Goal: Answer question/provide support: Share knowledge or assist other users

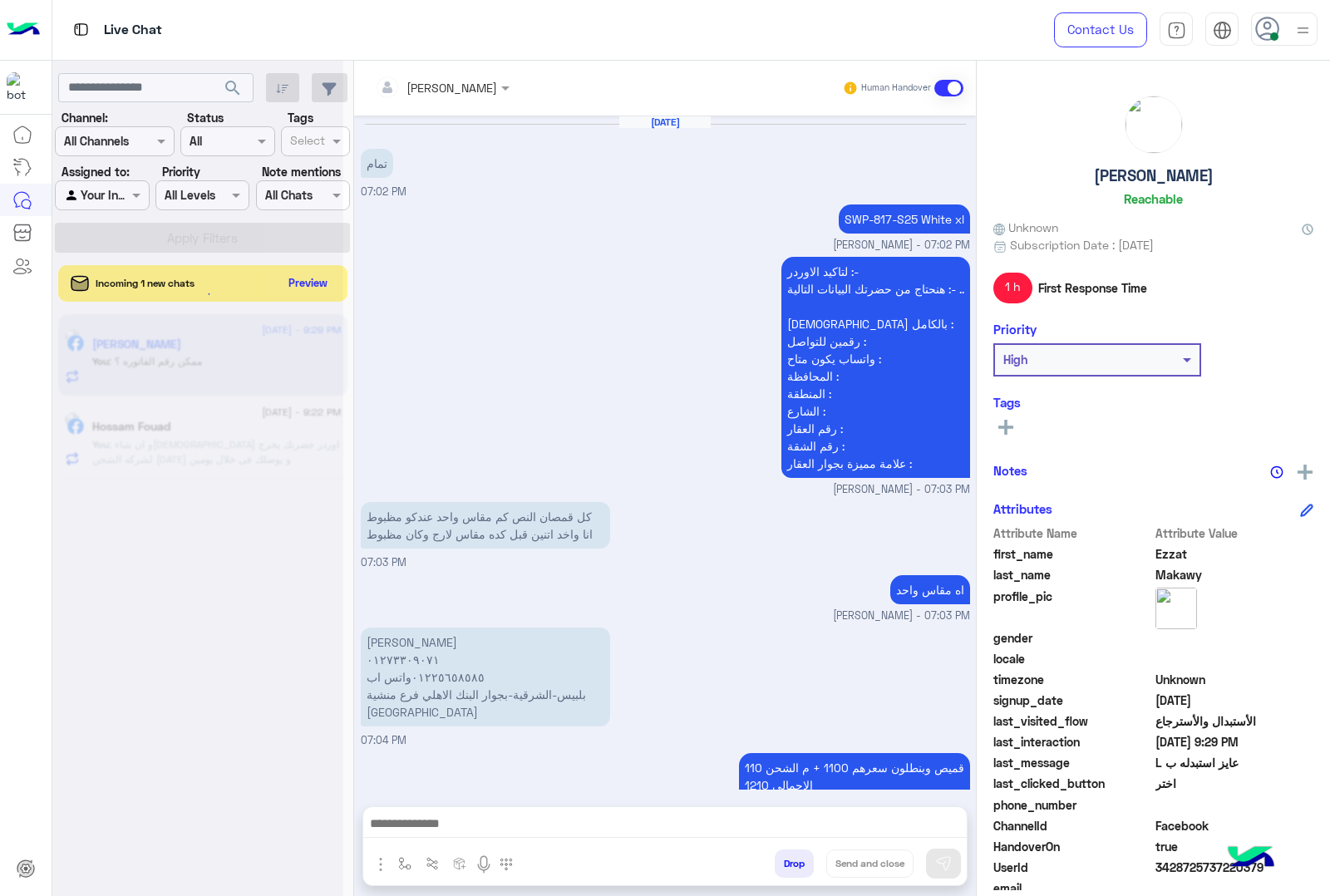
scroll to position [2309, 0]
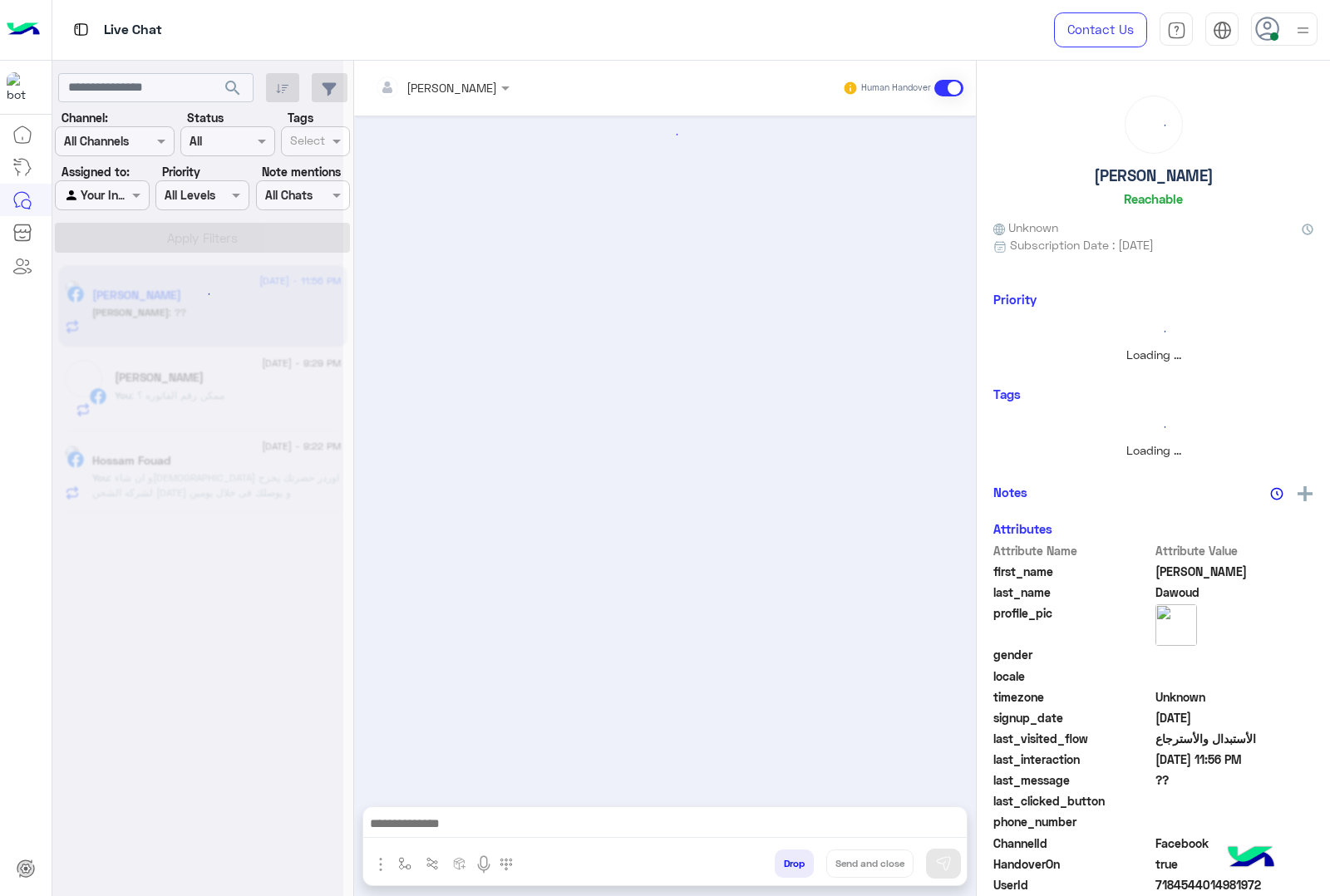
scroll to position [142, 0]
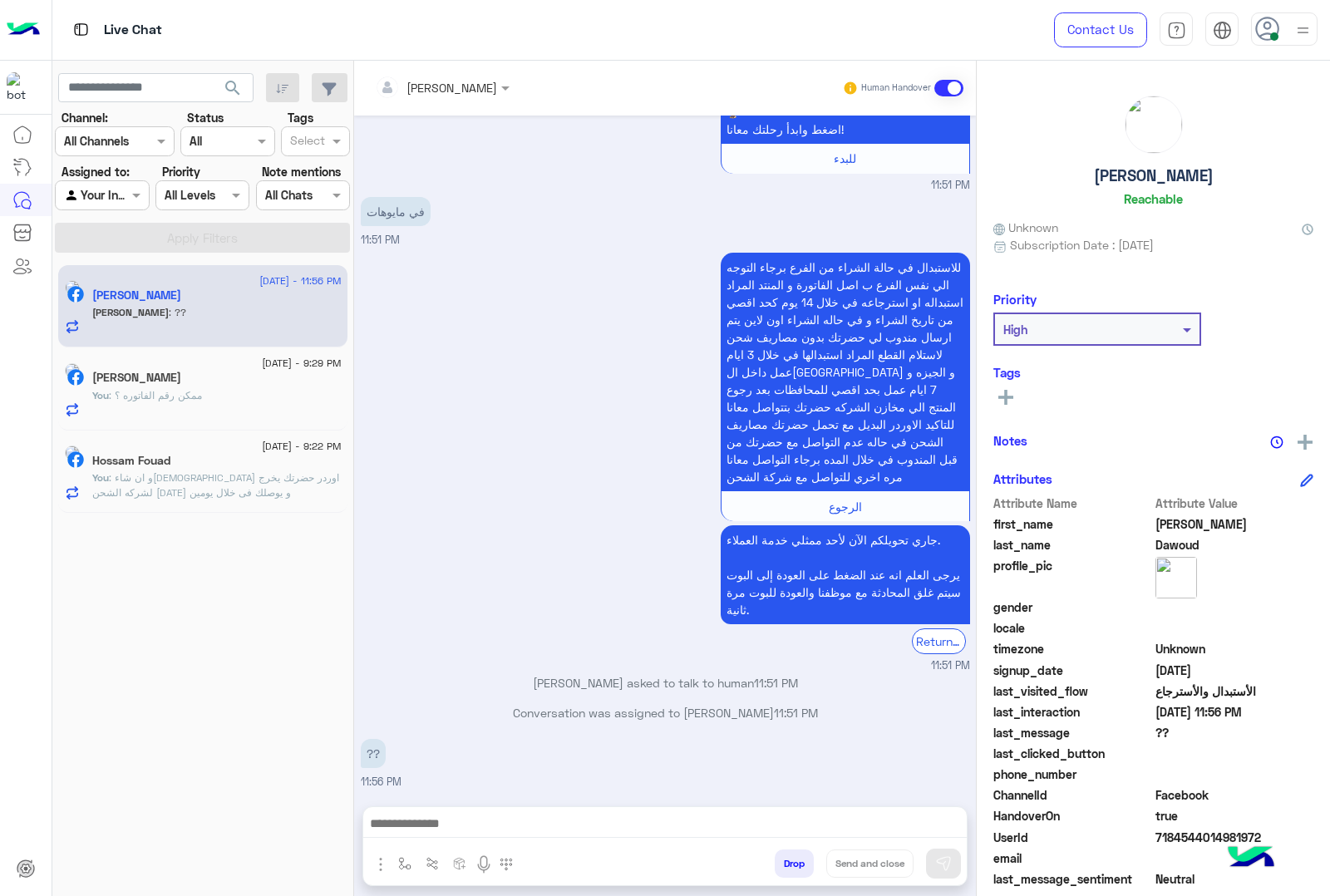
click at [484, 101] on div "[PERSON_NAME]" at bounding box center [436, 87] width 123 height 34
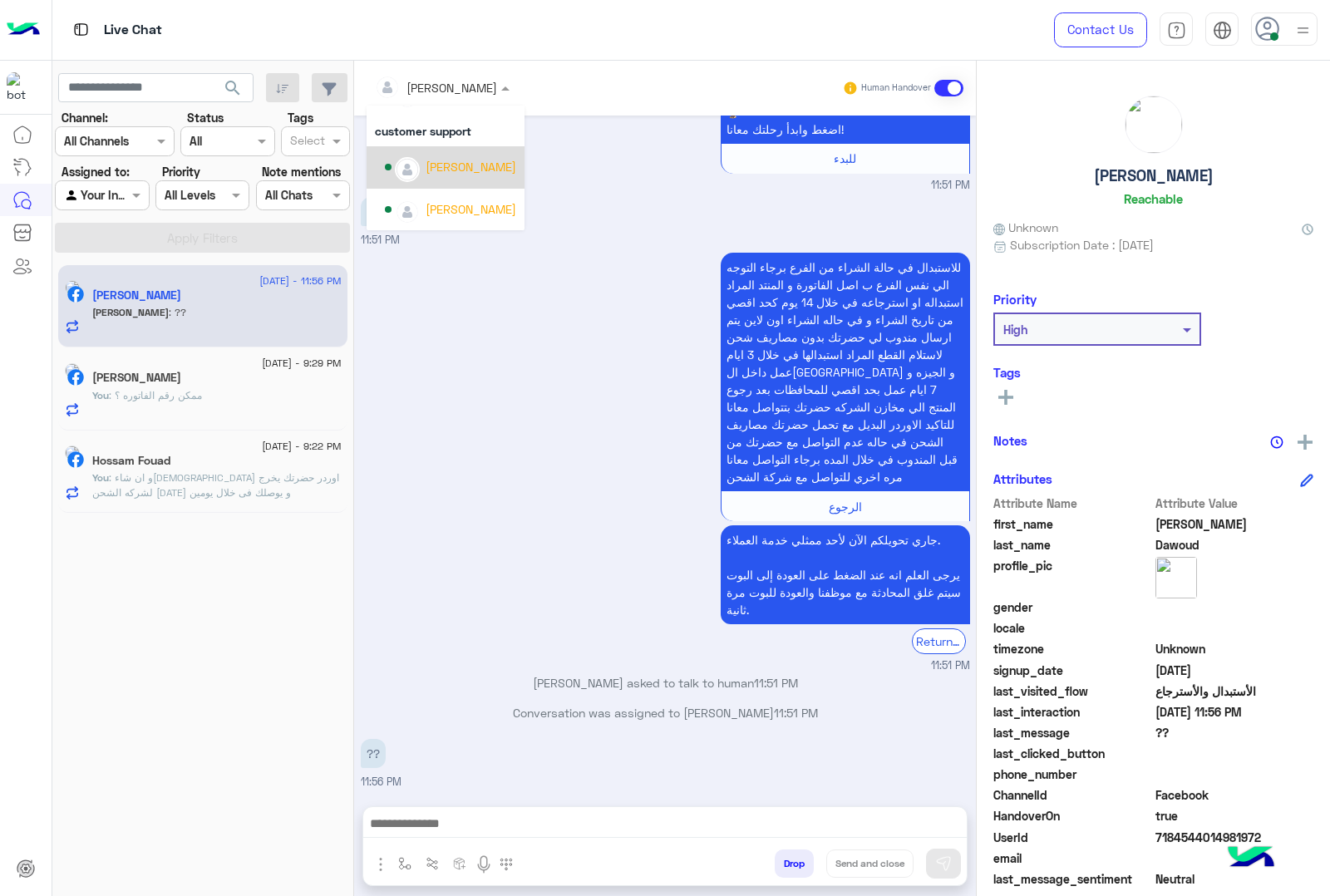
click at [453, 163] on div "[PERSON_NAME]" at bounding box center [471, 166] width 91 height 18
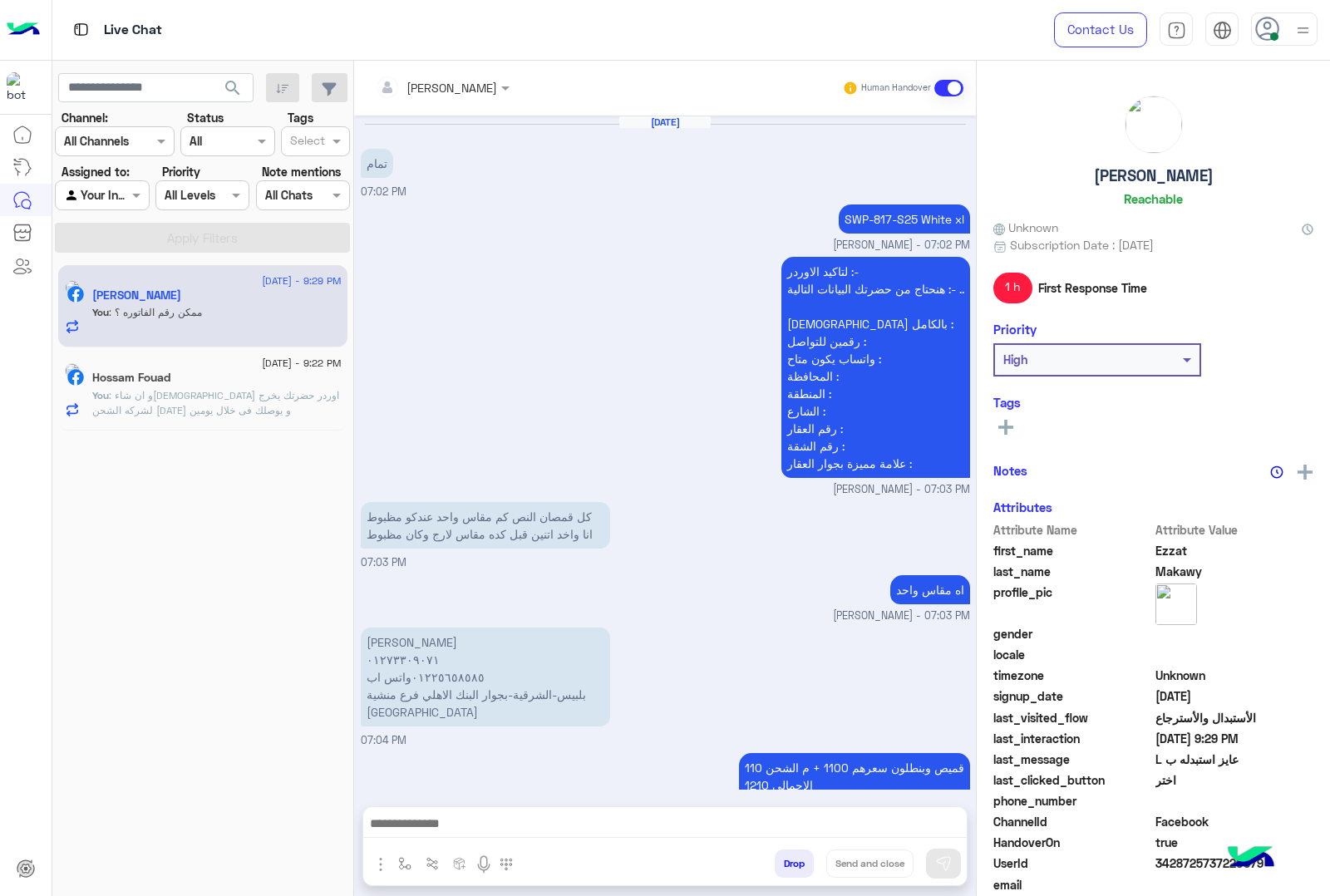
scroll to position [2309, 0]
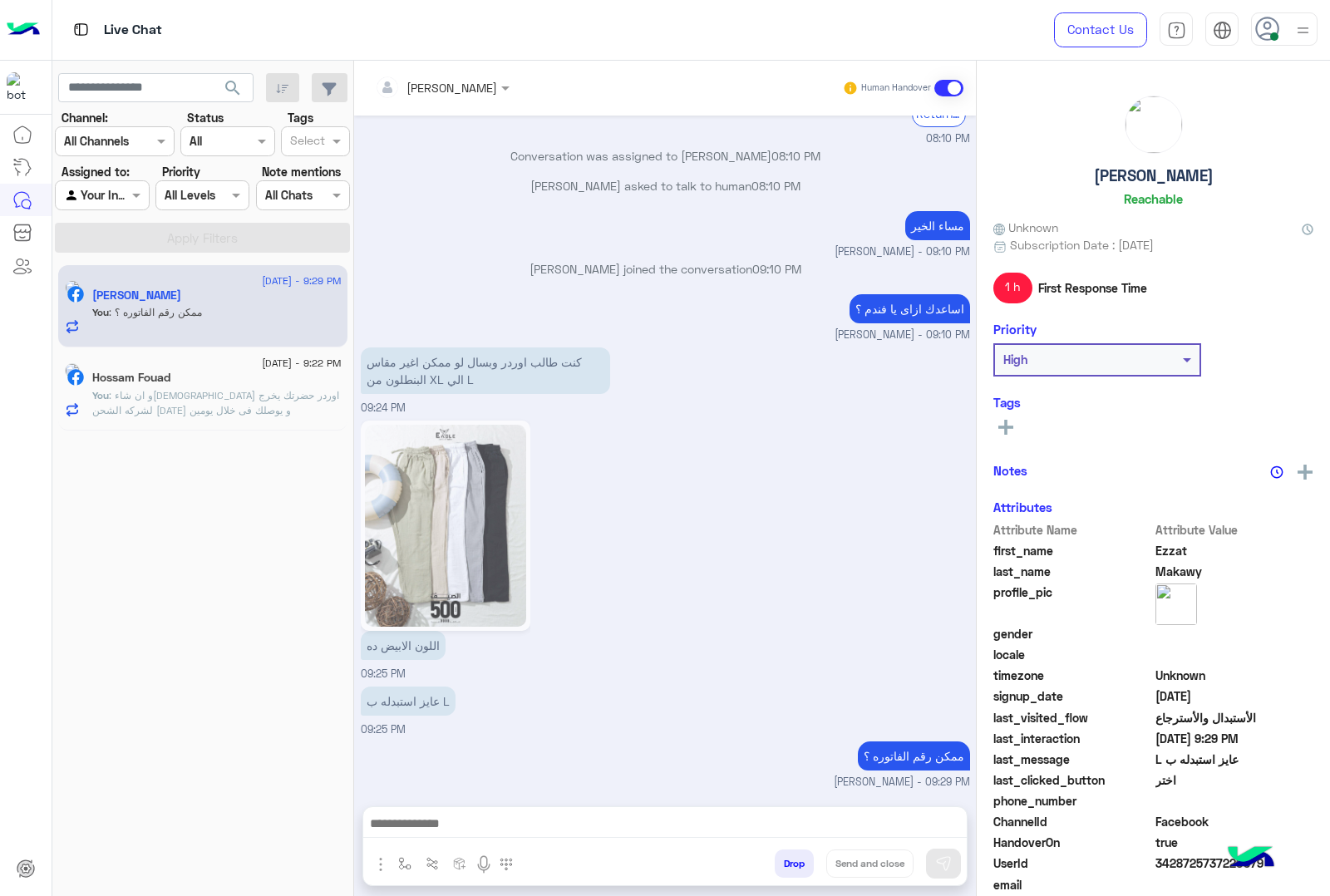
click at [212, 327] on div "You : ممكن رقم الفاتوره ؟" at bounding box center [217, 319] width 249 height 29
click at [458, 79] on input "text" at bounding box center [420, 87] width 91 height 18
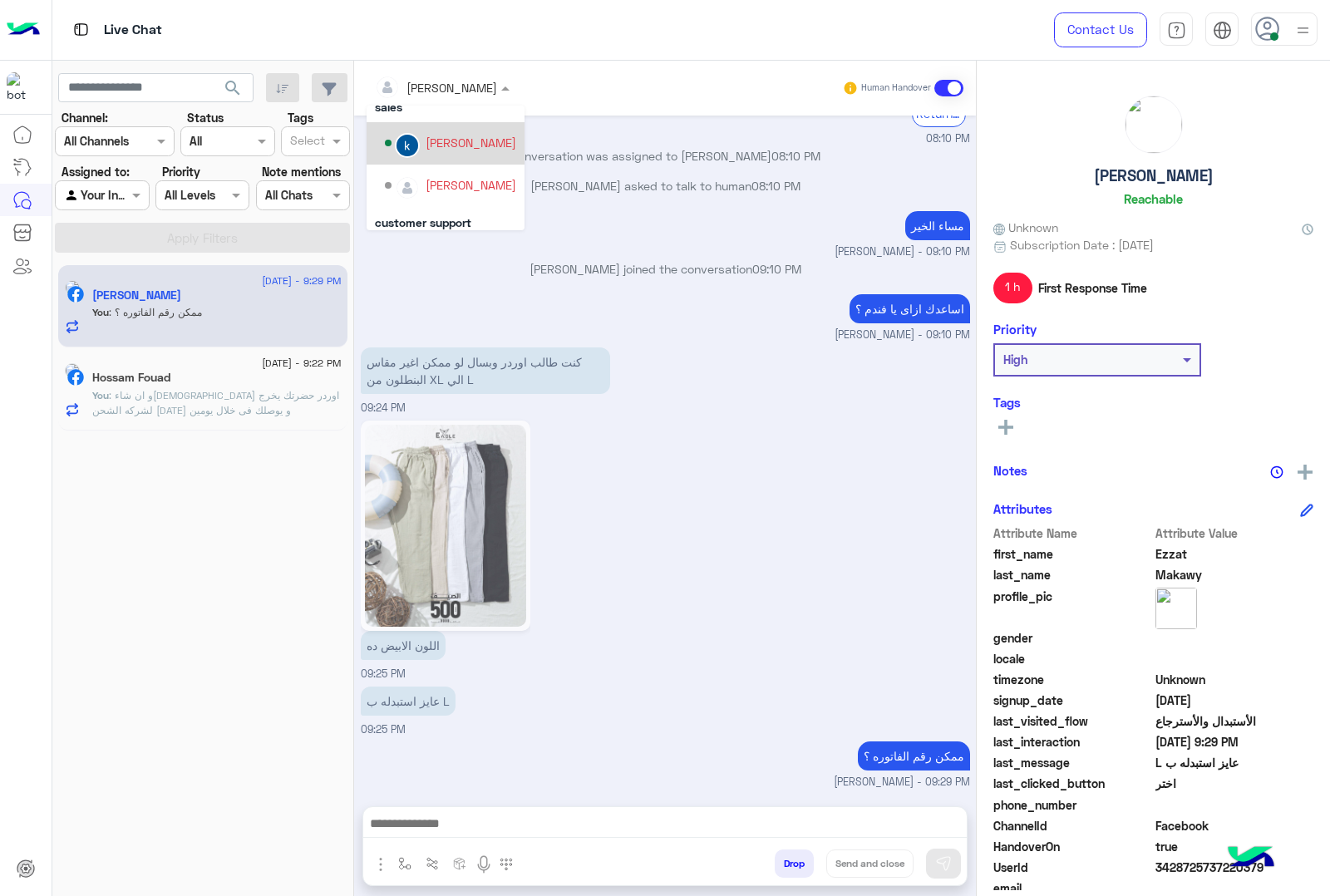
scroll to position [104, 0]
click at [450, 217] on div "[PERSON_NAME]" at bounding box center [471, 211] width 91 height 18
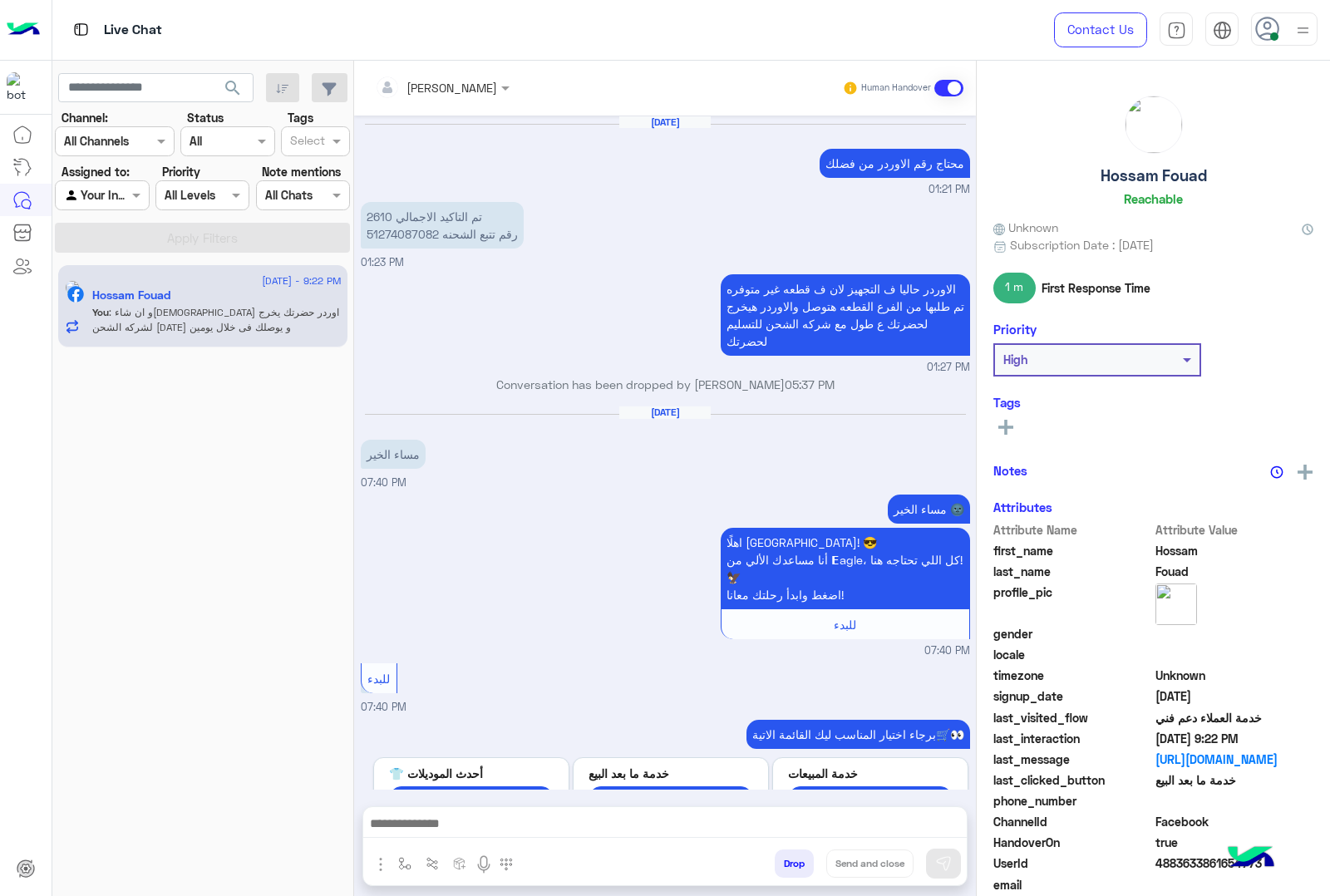
scroll to position [1781, 0]
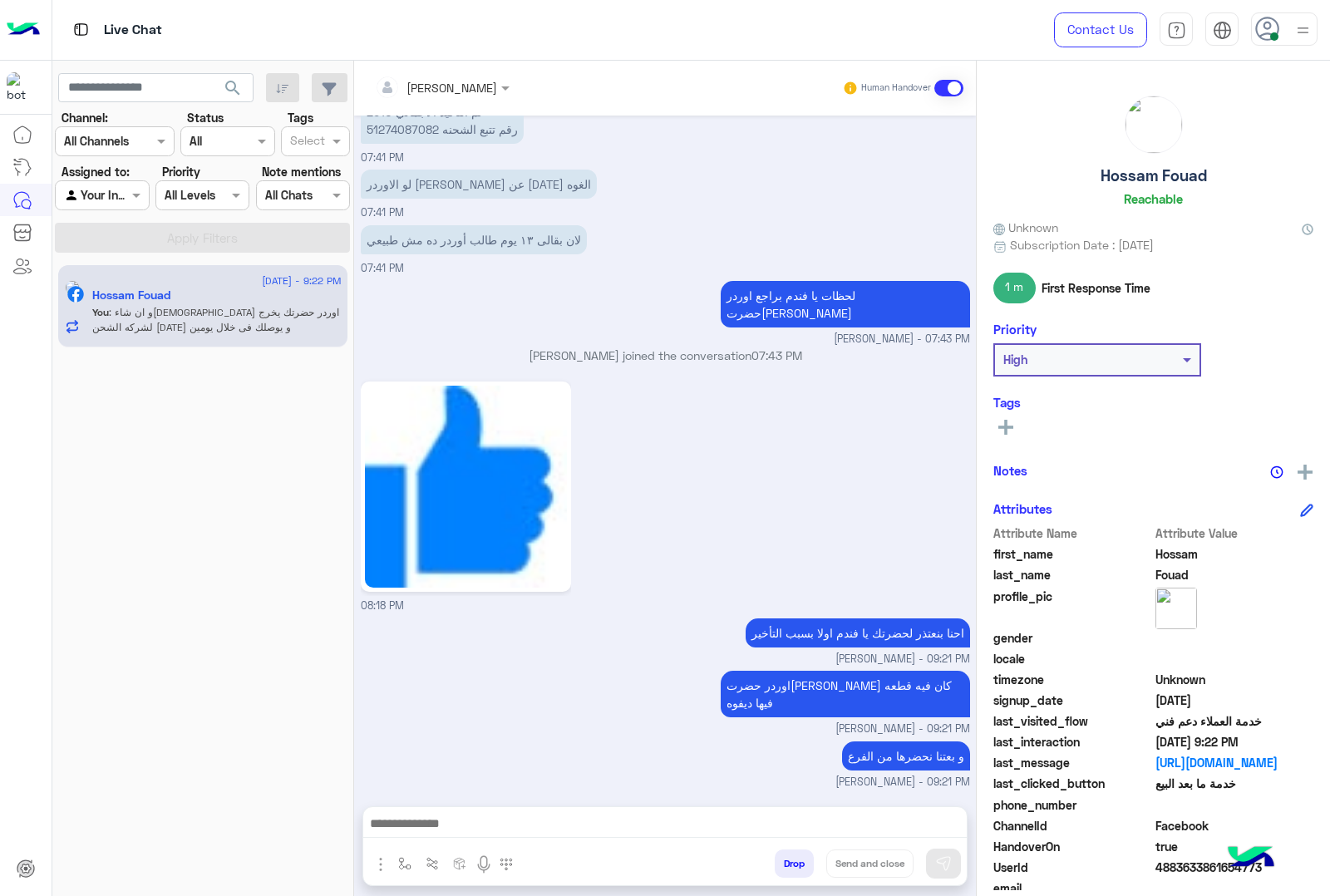
click at [1137, 177] on h5 "Hossam Fouad" at bounding box center [1154, 176] width 107 height 19
copy h5 "Hossam Fouad"
click at [787, 874] on button "Drop" at bounding box center [794, 864] width 39 height 29
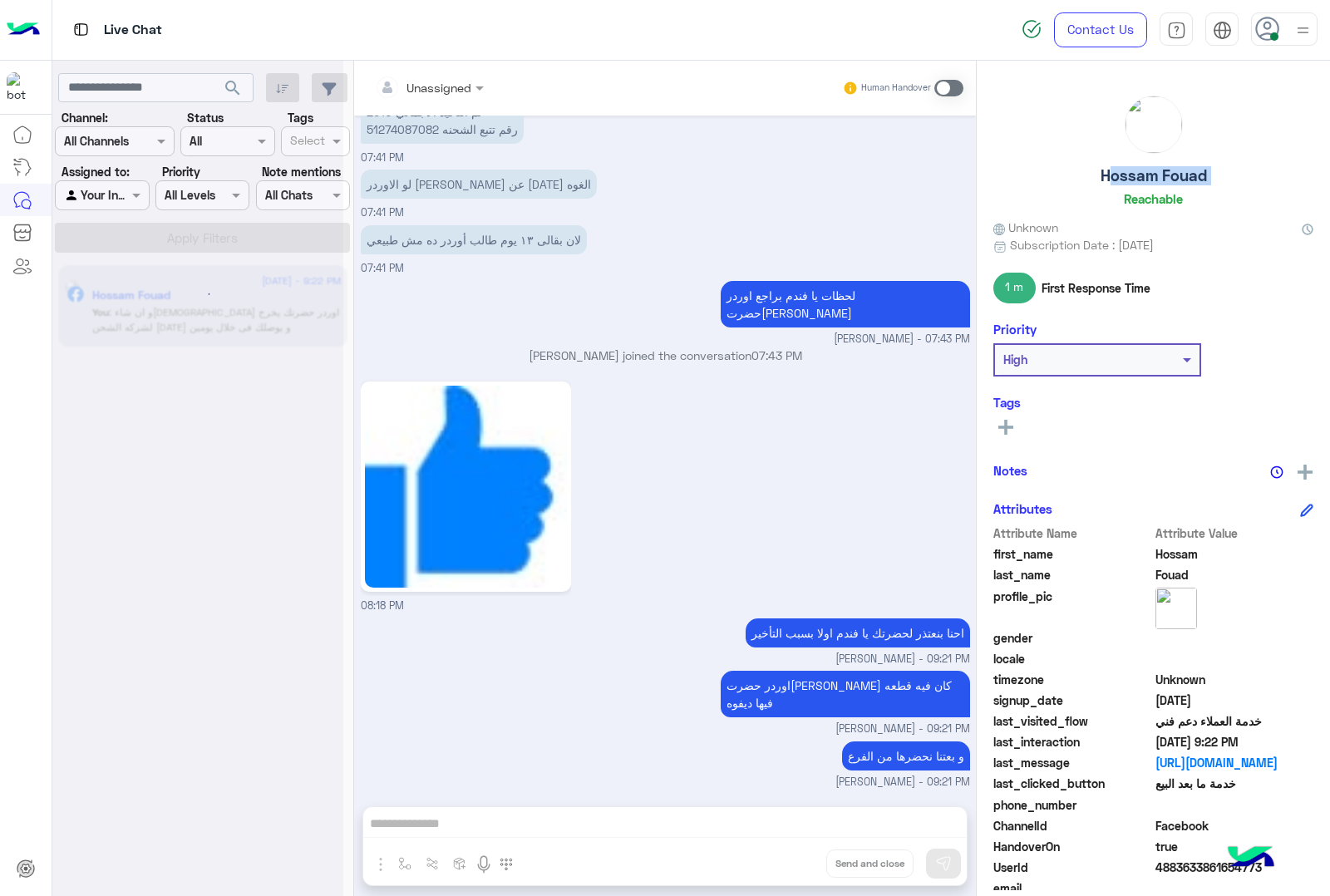
scroll to position [1812, 0]
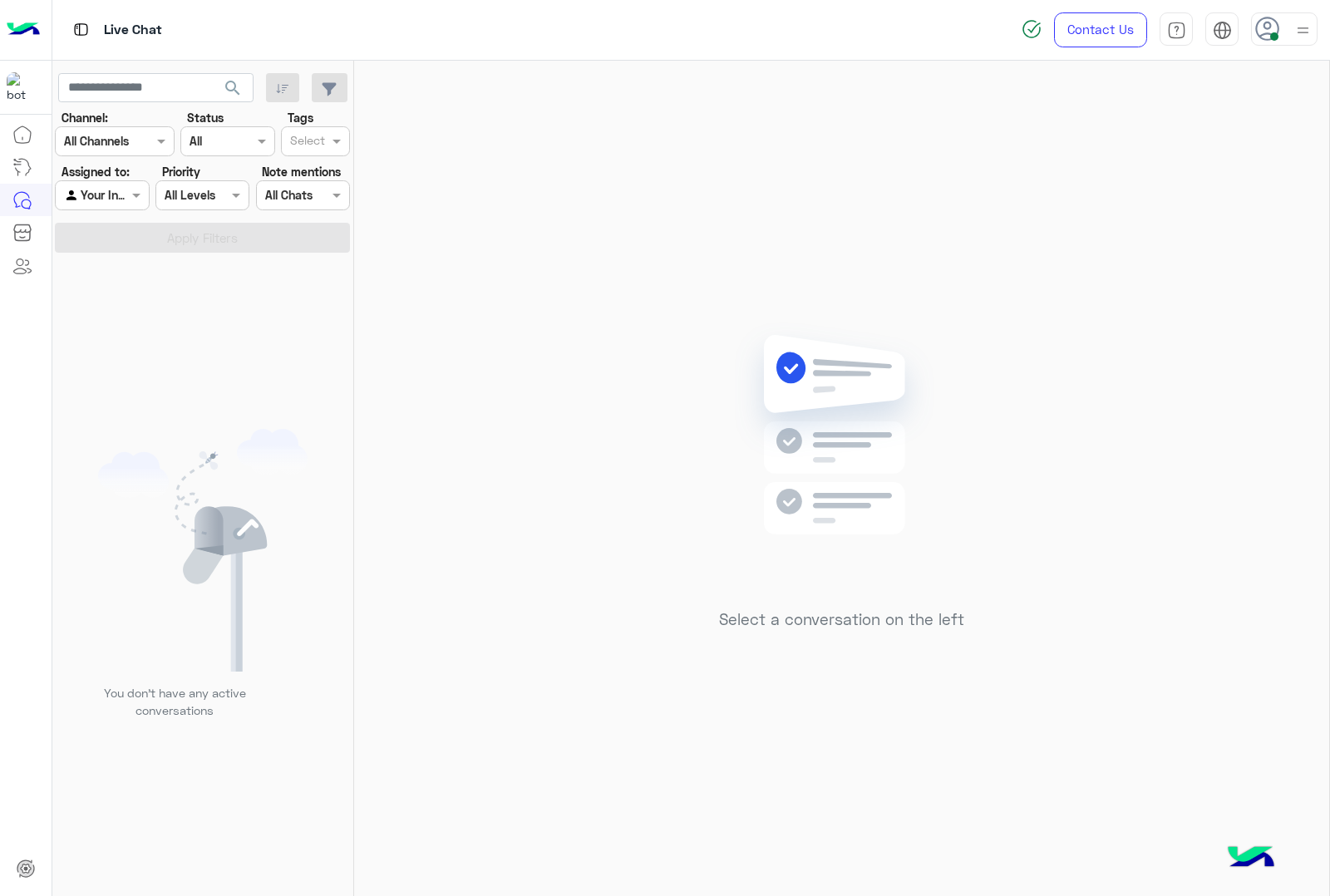
click at [1293, 32] on img at bounding box center [1302, 30] width 21 height 21
click at [1193, 231] on label "Offline" at bounding box center [1213, 236] width 181 height 30
